Goal: Transaction & Acquisition: Purchase product/service

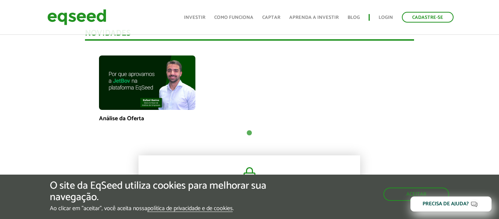
scroll to position [517, 0]
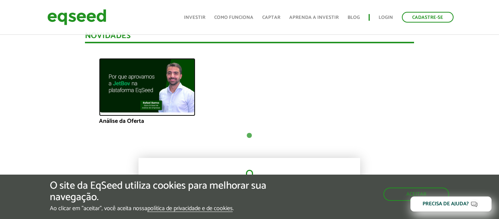
click at [135, 85] on img at bounding box center [147, 85] width 96 height 54
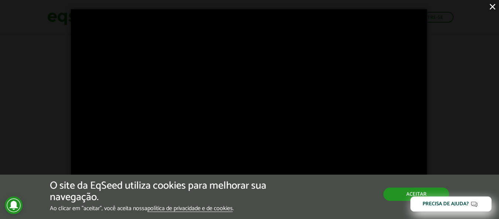
scroll to position [874, 0]
click at [397, 193] on button "Aceitar" at bounding box center [417, 193] width 64 height 12
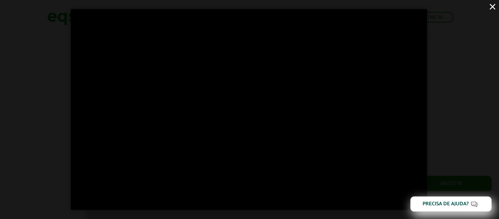
click at [492, 7] on button "×" at bounding box center [492, 6] width 13 height 13
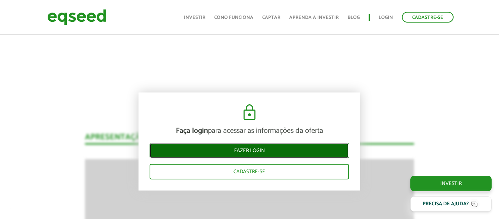
click at [266, 148] on link "Fazer login" at bounding box center [250, 151] width 200 height 16
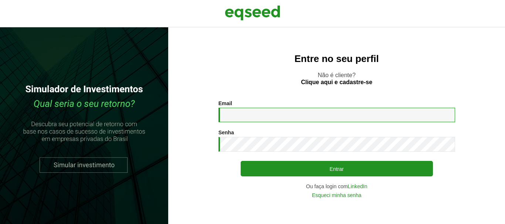
drag, startPoint x: 0, startPoint y: 0, endPoint x: 230, endPoint y: 116, distance: 257.9
click at [230, 116] on input "Email *" at bounding box center [336, 115] width 237 height 14
type input "**********"
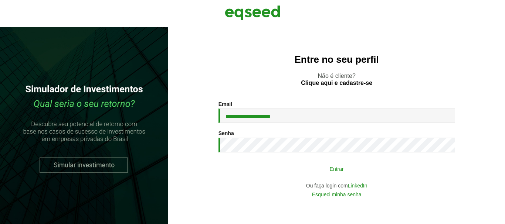
click at [281, 167] on button "Entrar" at bounding box center [337, 169] width 192 height 14
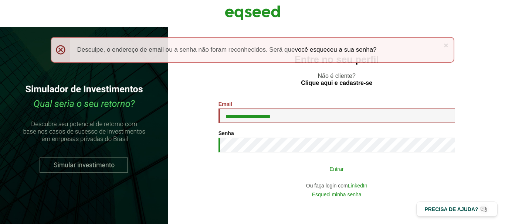
click at [284, 170] on button "Entrar" at bounding box center [337, 169] width 192 height 14
click at [292, 166] on button "Entrar" at bounding box center [337, 169] width 192 height 14
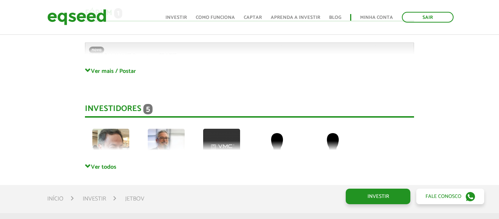
scroll to position [2018, 0]
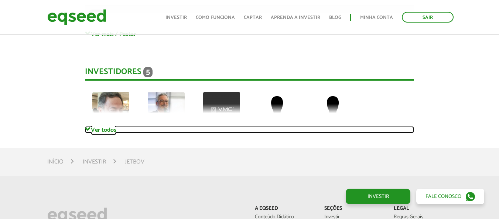
click at [92, 126] on link "Ver todos" at bounding box center [249, 129] width 329 height 7
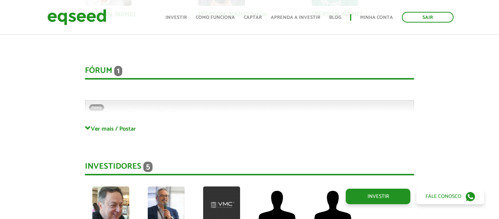
scroll to position [1907, 0]
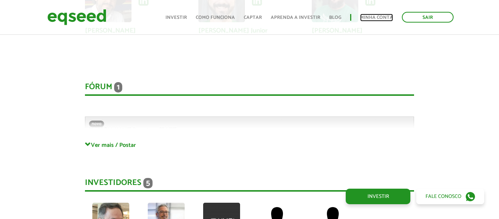
click at [367, 19] on link "Minha conta" at bounding box center [376, 17] width 33 height 5
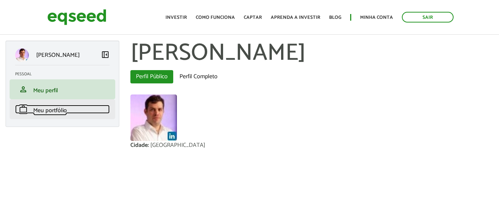
click at [63, 106] on span "Meu portfólio" at bounding box center [50, 111] width 34 height 10
